Goal: Download file/media

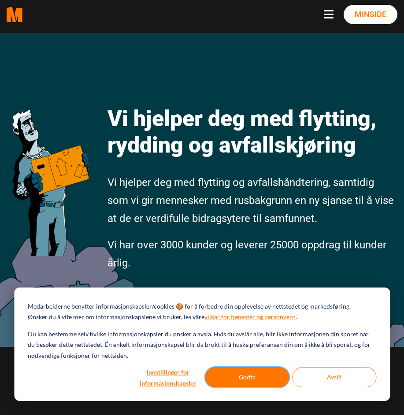
click at [228, 375] on button "Godta" at bounding box center [247, 378] width 84 height 20
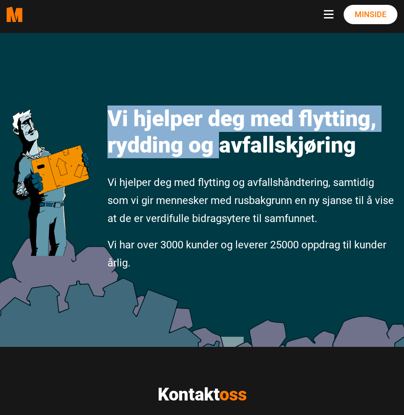
drag, startPoint x: 235, startPoint y: 292, endPoint x: 222, endPoint y: 143, distance: 148.9
click at [222, 143] on div "Vi hjelper deg med flytting, rydding og avfallskjøring Vi hjelper deg med flytt…" at bounding box center [202, 190] width 404 height 314
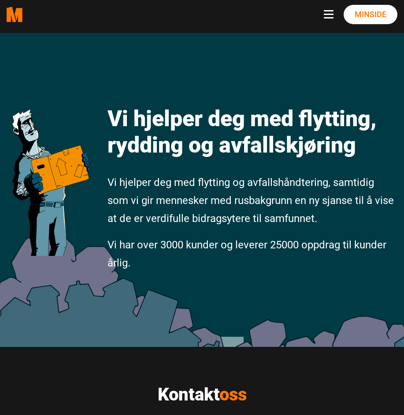
click at [280, 235] on div "Vi hjelper deg med flytting, rydding og avfallskjøring Vi hjelper deg med flytt…" at bounding box center [252, 183] width 303 height 195
click at [281, 284] on div "Vi hjelper deg med flytting, rydding og avfallskjøring Vi hjelper deg med flytt…" at bounding box center [202, 190] width 404 height 314
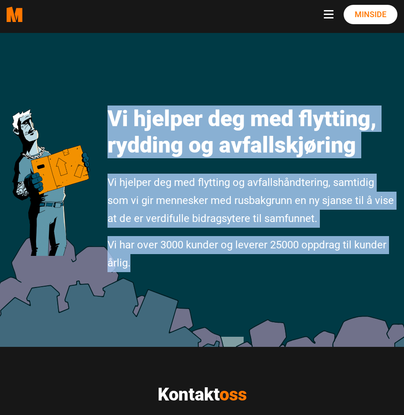
drag, startPoint x: 135, startPoint y: 263, endPoint x: 110, endPoint y: 114, distance: 150.9
click at [110, 114] on div "Vi hjelper deg med flytting, rydding og avfallskjøring Vi hjelper deg med flytt…" at bounding box center [252, 183] width 303 height 195
click at [110, 114] on h1 "Vi hjelper deg med flytting, rydding og avfallskjøring" at bounding box center [252, 132] width 290 height 53
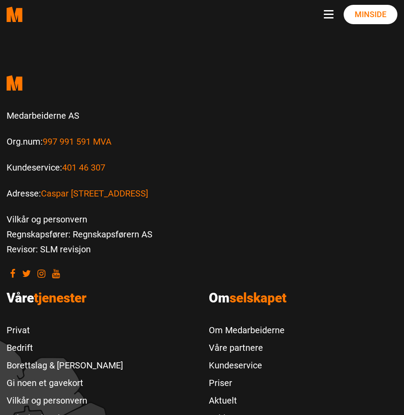
scroll to position [2279, 0]
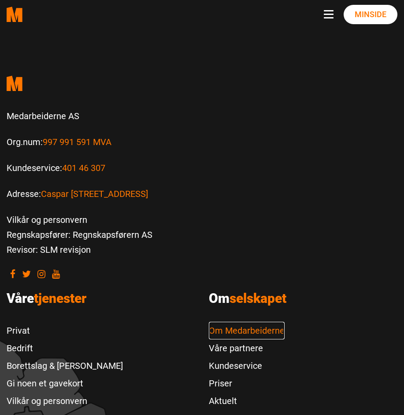
click at [243, 322] on link "Om Medarbeiderne" at bounding box center [247, 331] width 76 height 18
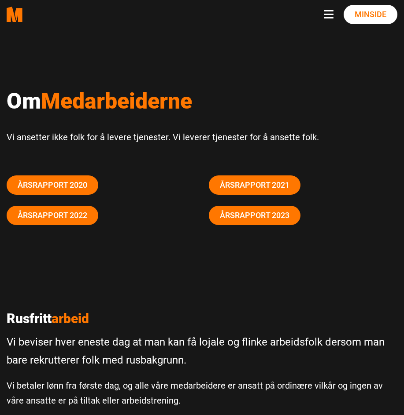
click at [32, 96] on h1 "Om Medarbeiderne" at bounding box center [202, 101] width 390 height 26
click at [28, 99] on h1 "Om Medarbeiderne" at bounding box center [202, 101] width 390 height 26
click at [42, 137] on p "Vi ansetter ikke folk for å levere tjenester. Vi leverer tjenester for å ansett…" at bounding box center [202, 137] width 390 height 15
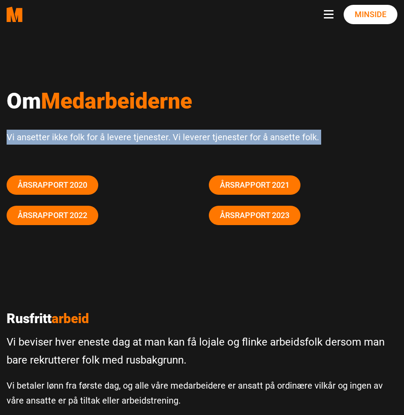
click at [42, 137] on p "Vi ansetter ikke folk for å levere tjenester. Vi leverer tjenester for å ansett…" at bounding box center [202, 137] width 390 height 15
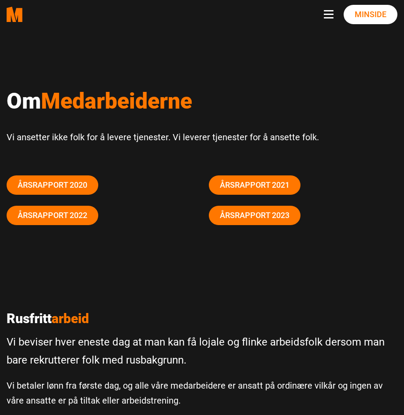
click at [42, 137] on p "Vi ansetter ikke folk for å levere tjenester. Vi leverer tjenester for å ansett…" at bounding box center [202, 137] width 390 height 15
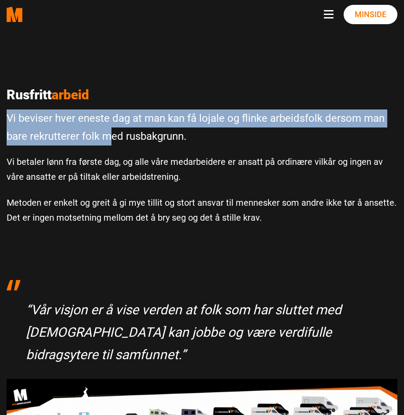
drag, startPoint x: 6, startPoint y: 120, endPoint x: 112, endPoint y: 145, distance: 109.0
click at [112, 145] on div "Rusfritt arbeid Vi beviser hver eneste dag at man kan få lojale og flinke arbei…" at bounding box center [202, 161] width 404 height 149
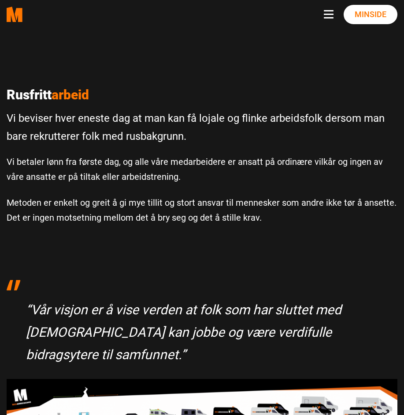
click at [173, 156] on p "Vi betaler lønn fra første dag, og alle våre medarbeidere er ansatt på ordinære…" at bounding box center [202, 169] width 390 height 30
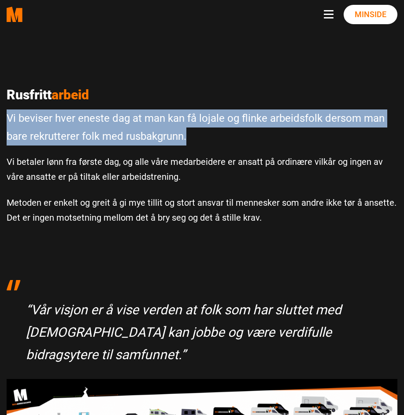
drag, startPoint x: 201, startPoint y: 145, endPoint x: 6, endPoint y: 107, distance: 199.0
click at [6, 107] on div "Rusfritt arbeid Vi beviser hver eneste dag at man kan få lojale og flinke arbei…" at bounding box center [202, 161] width 404 height 149
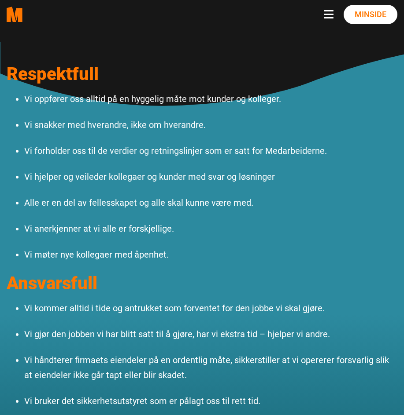
scroll to position [974, 0]
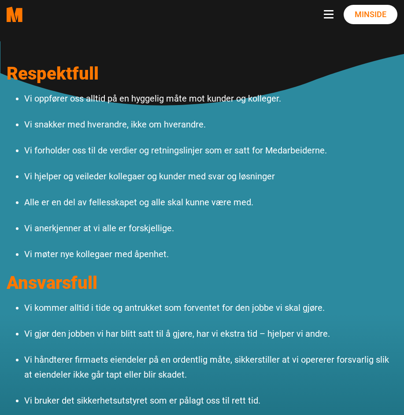
click at [53, 96] on ul "Vi oppfører oss alltid på en hyggelig måte mot kunder og kolleger. Vi snakker m…" at bounding box center [202, 176] width 390 height 171
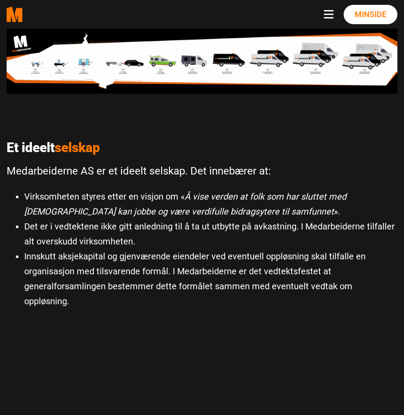
scroll to position [578, 0]
click at [178, 249] on li "Innskutt aksjekapital og gjenværende eiendeler ved eventuell oppløsning skal ti…" at bounding box center [210, 279] width 373 height 60
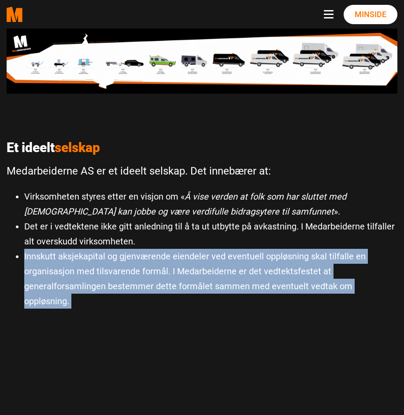
click at [178, 249] on li "Innskutt aksjekapital og gjenværende eiendeler ved eventuell oppløsning skal ti…" at bounding box center [210, 279] width 373 height 60
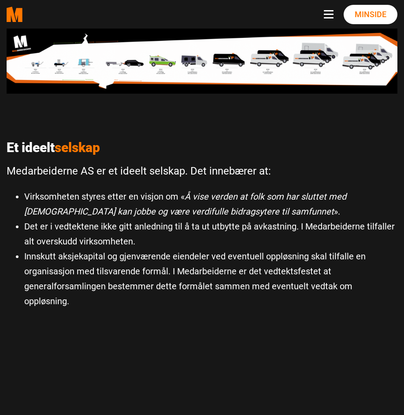
click at [131, 263] on li "Innskutt aksjekapital og gjenværende eiendeler ved eventuell oppløsning skal ti…" at bounding box center [210, 279] width 373 height 60
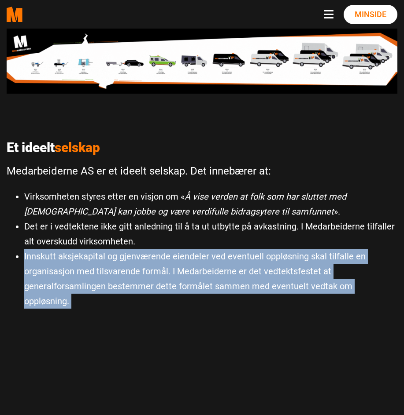
click at [131, 263] on li "Innskutt aksjekapital og gjenværende eiendeler ved eventuell oppløsning skal ti…" at bounding box center [210, 279] width 373 height 60
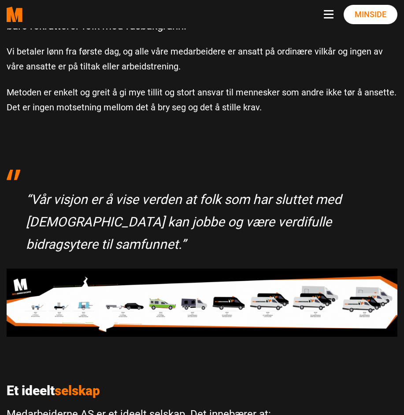
scroll to position [334, 0]
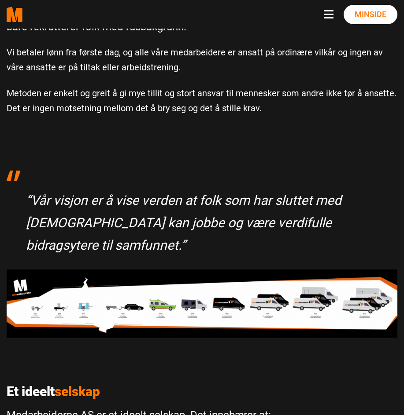
click at [151, 221] on p "“Vår visjon er å vise verden at folk som har sluttet med rus kan jobbe og være …" at bounding box center [207, 222] width 362 height 67
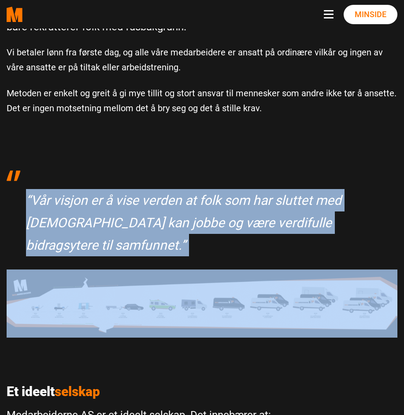
click at [151, 221] on p "“Vår visjon er å vise verden at folk som har sluttet med rus kan jobbe og være …" at bounding box center [207, 222] width 362 height 67
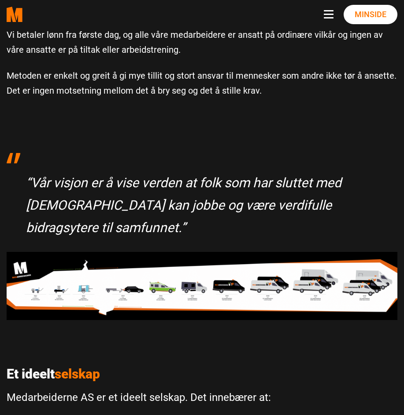
scroll to position [345, 0]
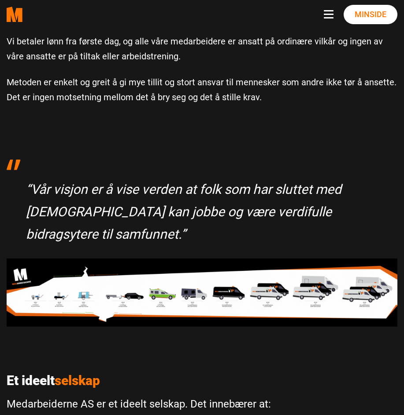
click at [152, 217] on p "“Vår visjon er å vise verden at folk som har sluttet med rus kan jobbe og være …" at bounding box center [207, 211] width 362 height 67
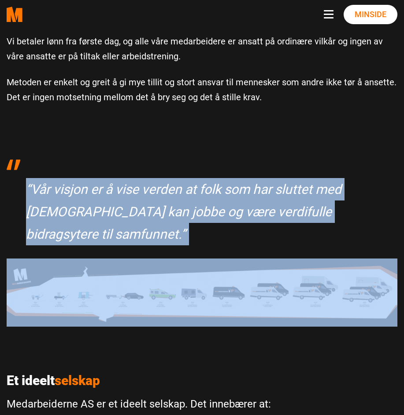
click at [152, 217] on p "“Vår visjon er å vise verden at folk som har sluttet med rus kan jobbe og være …" at bounding box center [207, 211] width 362 height 67
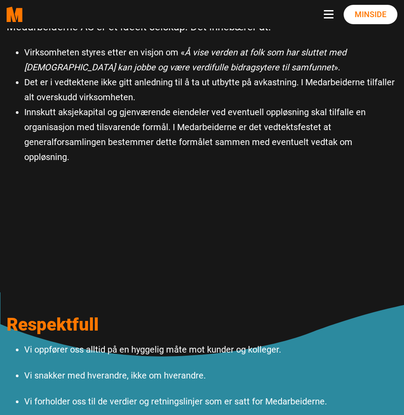
scroll to position [722, 0]
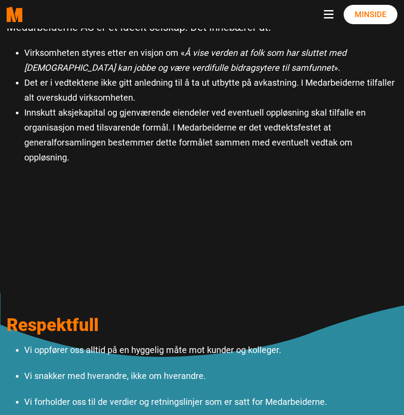
click at [266, 110] on li "Innskutt aksjekapital og gjenværende eiendeler ved eventuell oppløsning skal ti…" at bounding box center [210, 135] width 373 height 60
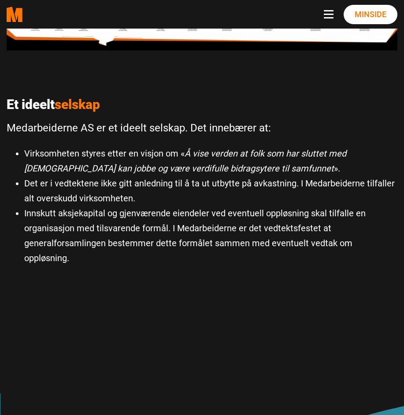
scroll to position [621, 0]
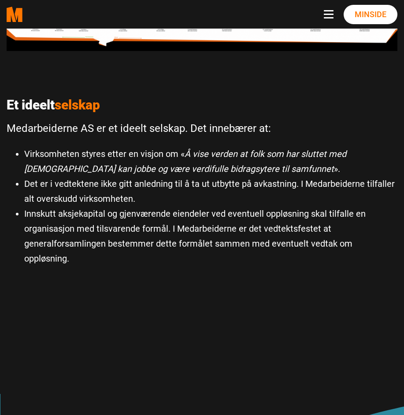
click at [152, 120] on p "Medarbeiderne AS er et ideelt selskap. Det innebærer at:" at bounding box center [202, 129] width 390 height 18
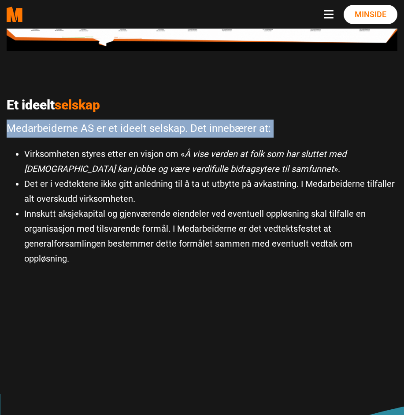
click at [152, 120] on p "Medarbeiderne AS er et ideelt selskap. Det innebærer at:" at bounding box center [202, 129] width 390 height 18
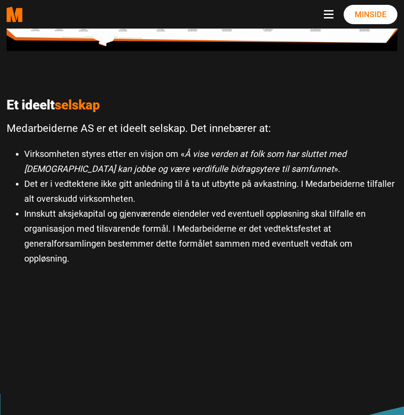
click at [212, 147] on li "Virksomheten styres etter en visjon om « Å vise verden at folk som har sluttet …" at bounding box center [210, 162] width 373 height 30
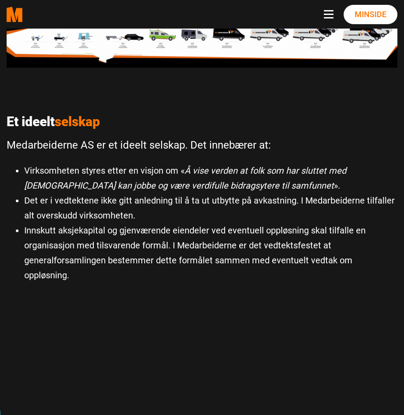
scroll to position [604, 0]
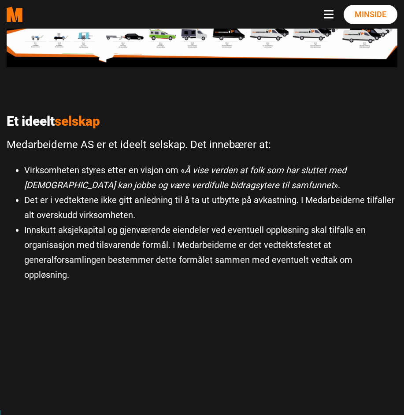
click at [203, 198] on li "Det er i vedtektene ikke gitt anledning til å ta ut utbytte på avkastning. I Me…" at bounding box center [210, 208] width 373 height 30
click at [202, 223] on li "Innskutt aksjekapital og gjenværende eiendeler ved eventuell oppløsning skal ti…" at bounding box center [210, 253] width 373 height 60
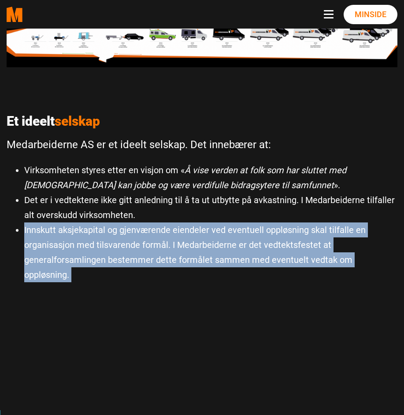
click at [202, 223] on li "Innskutt aksjekapital og gjenværende eiendeler ved eventuell oppløsning skal ti…" at bounding box center [210, 253] width 373 height 60
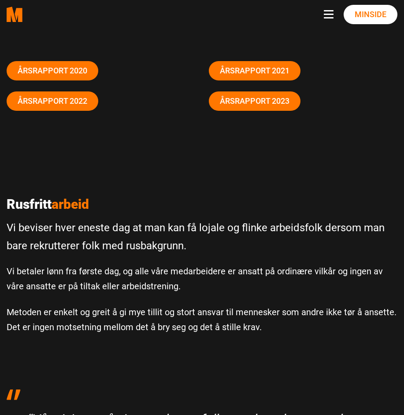
scroll to position [114, 0]
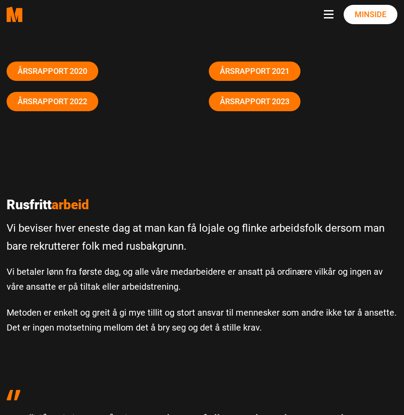
click at [197, 208] on p "Rusfritt arbeid" at bounding box center [202, 205] width 390 height 16
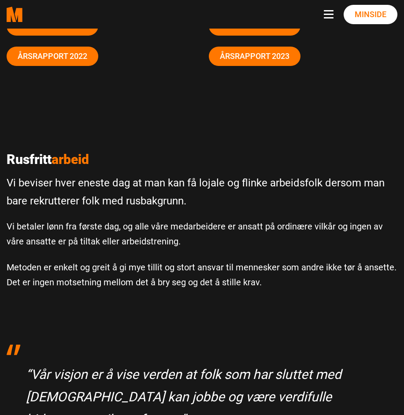
scroll to position [160, 0]
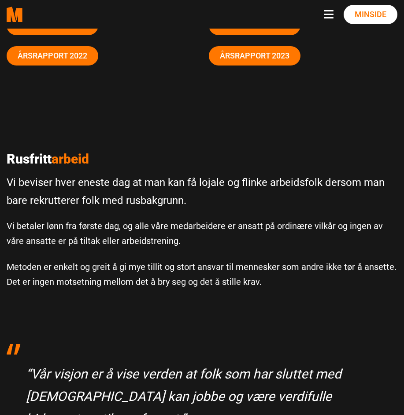
click at [210, 177] on p "Vi beviser hver eneste dag at man kan få lojale og flinke arbeidsfolk dersom ma…" at bounding box center [202, 192] width 390 height 36
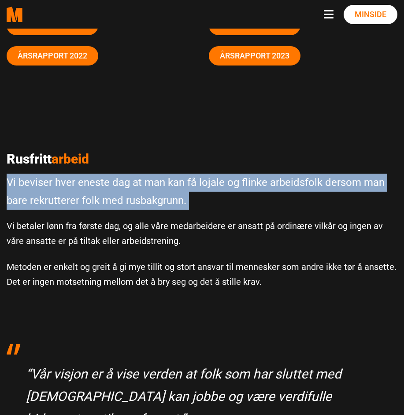
click at [210, 177] on p "Vi beviser hver eneste dag at man kan få lojale og flinke arbeidsfolk dersom ma…" at bounding box center [202, 192] width 390 height 36
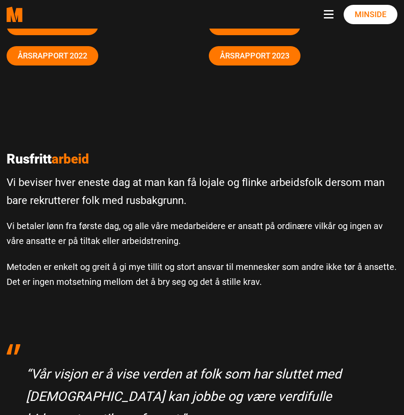
click at [118, 220] on p "Vi betaler lønn fra første dag, og alle våre medarbeidere er ansatt på ordinære…" at bounding box center [202, 234] width 390 height 30
click at [145, 239] on p "Vi betaler lønn fra første dag, og alle våre medarbeidere er ansatt på ordinære…" at bounding box center [202, 234] width 390 height 30
click at [170, 242] on p "Vi betaler lønn fra første dag, og alle våre medarbeidere er ansatt på ordinære…" at bounding box center [202, 234] width 390 height 30
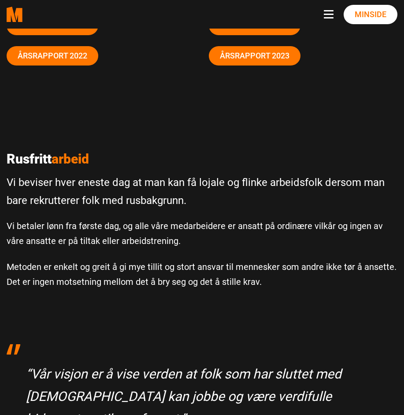
click at [150, 199] on p "Vi beviser hver eneste dag at man kan få lojale og flinke arbeidsfolk dersom ma…" at bounding box center [202, 192] width 390 height 36
click at [132, 182] on p "Vi beviser hver eneste dag at man kan få lojale og flinke arbeidsfolk dersom ma…" at bounding box center [202, 192] width 390 height 36
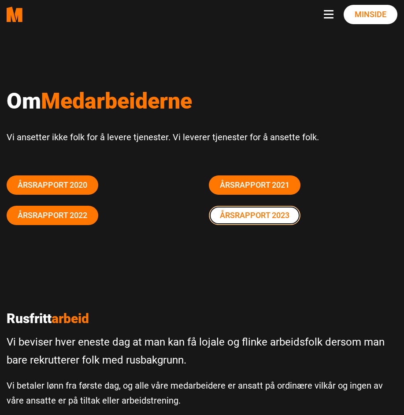
click at [256, 222] on link "Årsrapport 2023" at bounding box center [255, 215] width 92 height 19
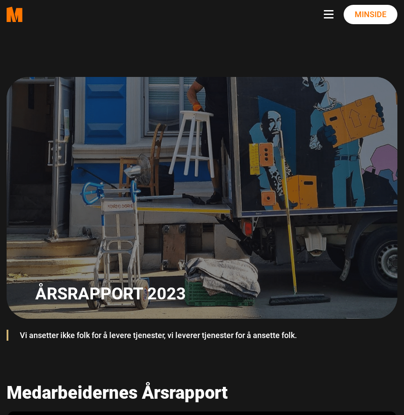
click at [186, 337] on blockquote "Vi ansetter ikke folk for å levere tjenester, vi leverer tjenester for å ansett…" at bounding box center [201, 336] width 377 height 20
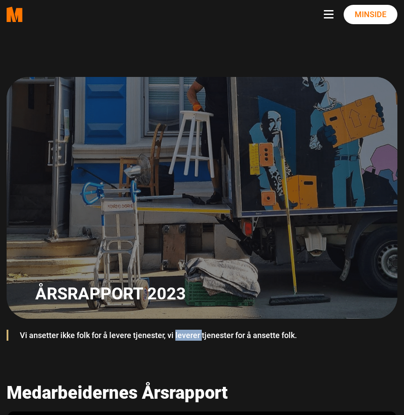
click at [186, 337] on blockquote "Vi ansetter ikke folk for å levere tjenester, vi leverer tjenester for å ansett…" at bounding box center [201, 336] width 377 height 20
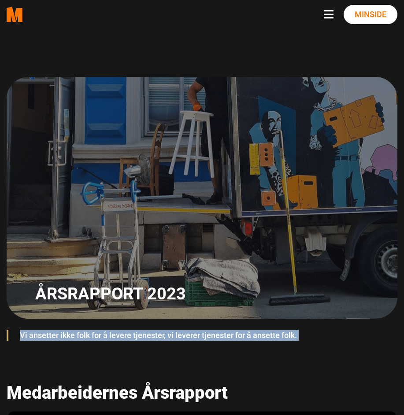
click at [186, 337] on blockquote "Vi ansetter ikke folk for å levere tjenester, vi leverer tjenester for å ansett…" at bounding box center [201, 336] width 377 height 20
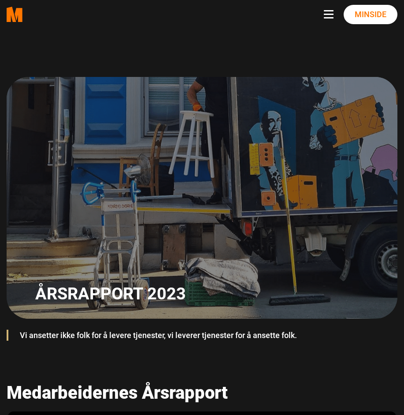
click at [186, 337] on blockquote "Vi ansetter ikke folk for å levere tjenester, vi leverer tjenester for å ansett…" at bounding box center [201, 336] width 377 height 20
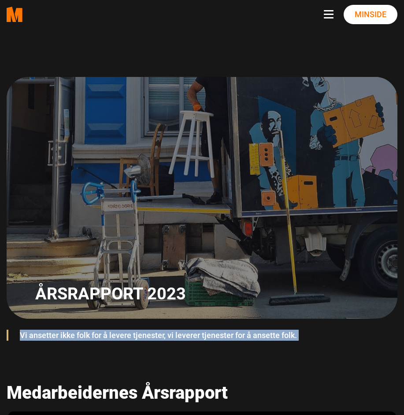
click at [186, 337] on blockquote "Vi ansetter ikke folk for å levere tjenester, vi leverer tjenester for å ansett…" at bounding box center [201, 336] width 377 height 20
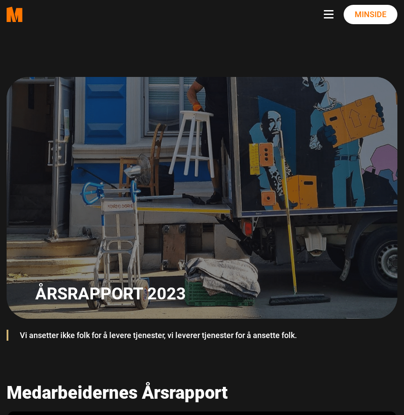
click at [124, 333] on blockquote "Vi ansetter ikke folk for å levere tjenester, vi leverer tjenester for å ansett…" at bounding box center [201, 336] width 377 height 20
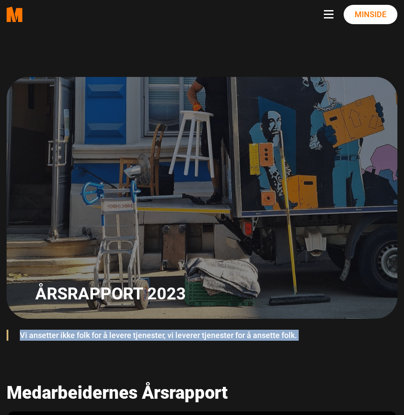
click at [124, 333] on blockquote "Vi ansetter ikke folk for å levere tjenester, vi leverer tjenester for å ansett…" at bounding box center [201, 336] width 377 height 20
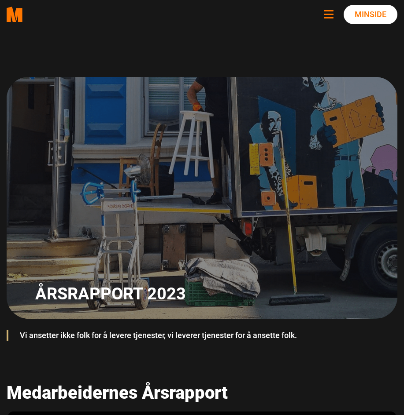
click at [331, 11] on span "Navbar toggle button" at bounding box center [328, 10] width 10 height 1
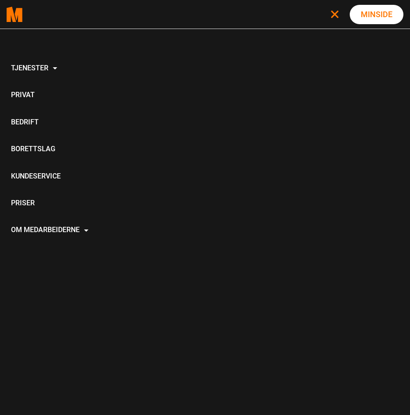
click at [331, 11] on button "Toggle navigation" at bounding box center [336, 14] width 13 height 9
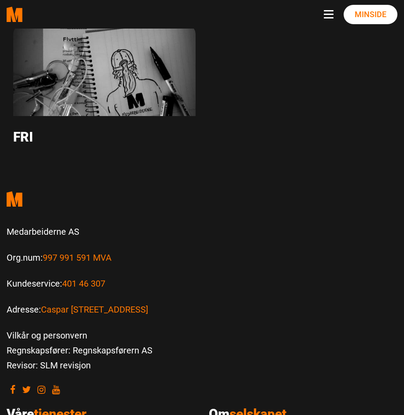
scroll to position [3635, 0]
